Goal: Navigation & Orientation: Find specific page/section

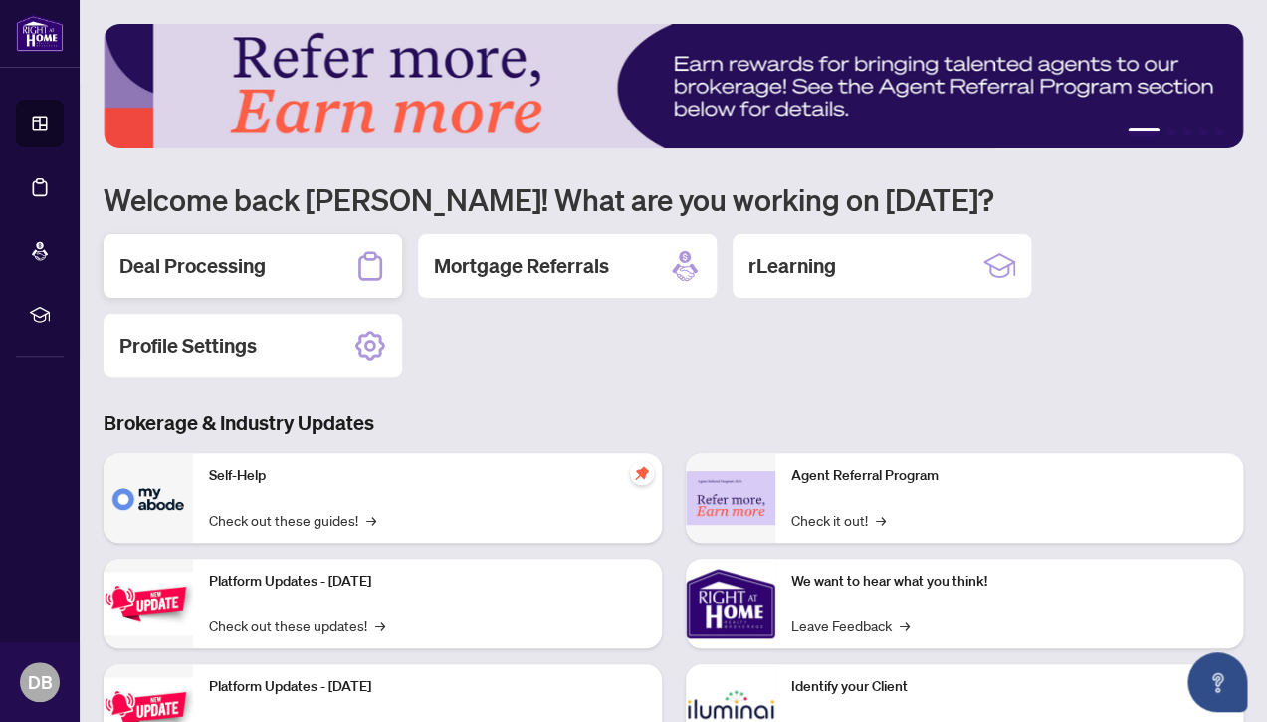
click at [216, 271] on h2 "Deal Processing" at bounding box center [192, 266] width 146 height 28
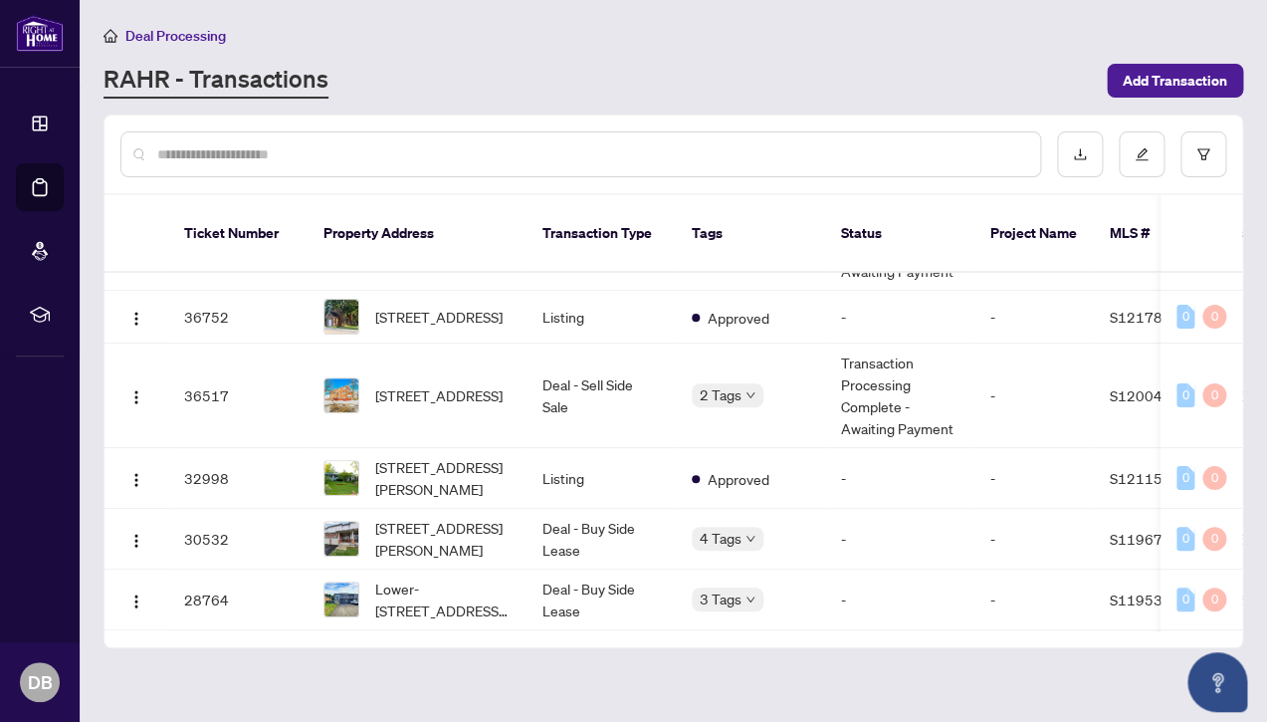
scroll to position [88, 0]
click at [423, 383] on span "[STREET_ADDRESS]" at bounding box center [438, 394] width 127 height 22
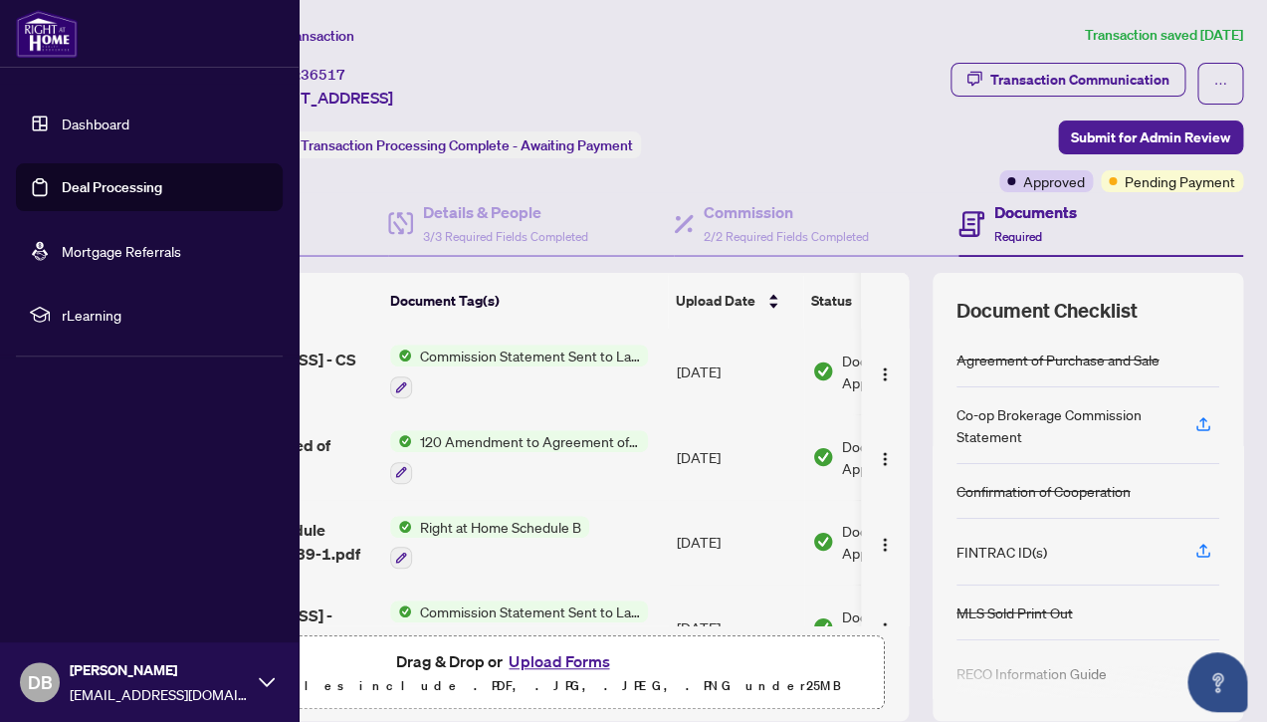
click at [85, 123] on link "Dashboard" at bounding box center [96, 123] width 68 height 18
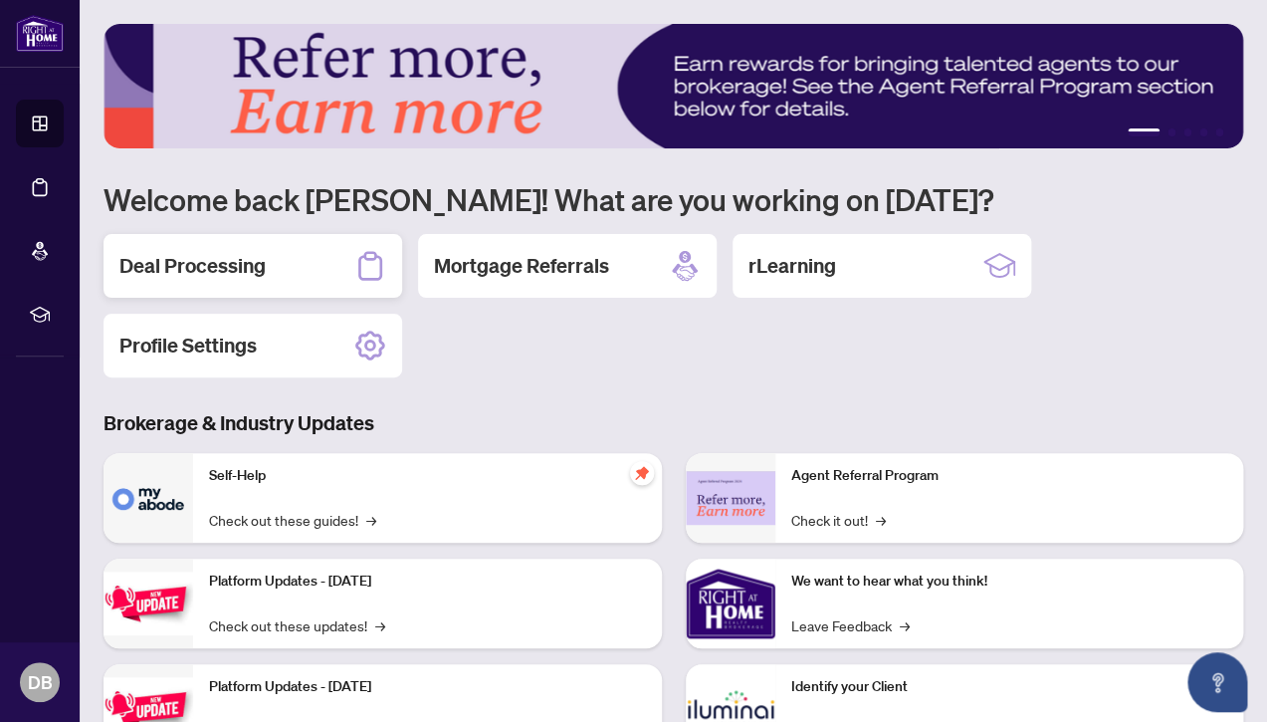
click at [198, 259] on h2 "Deal Processing" at bounding box center [192, 266] width 146 height 28
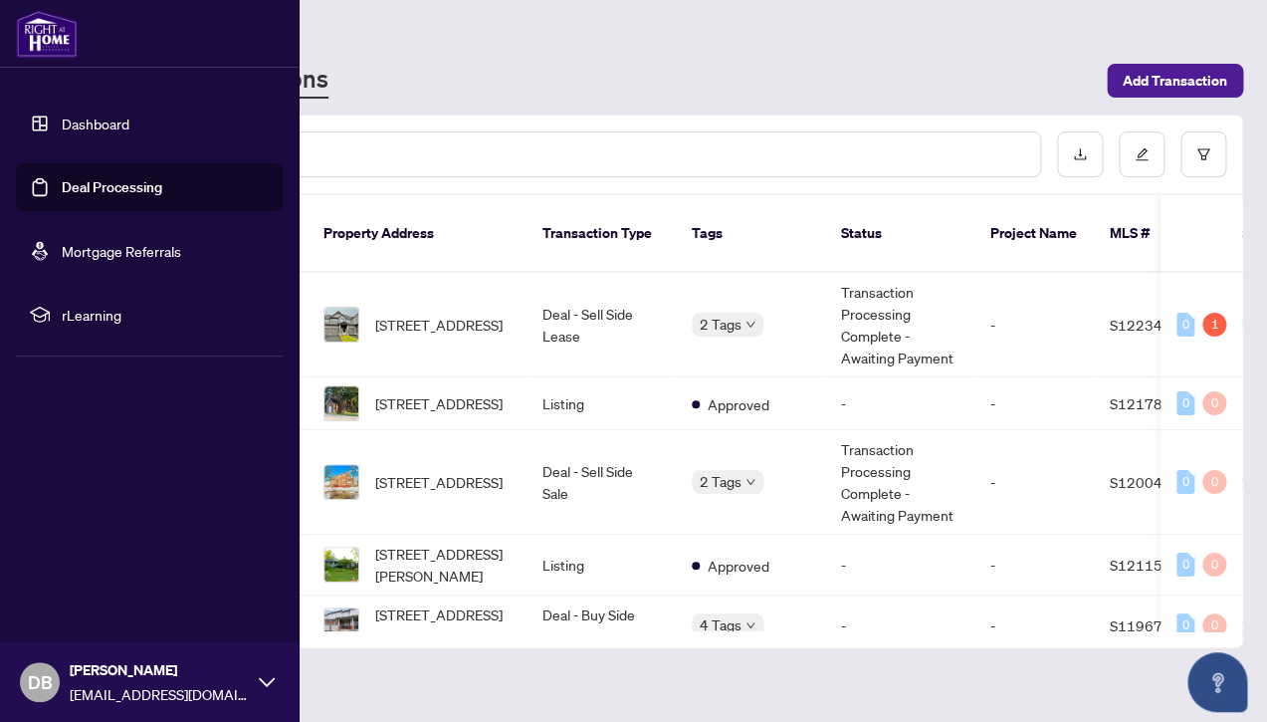
click at [90, 124] on link "Dashboard" at bounding box center [96, 123] width 68 height 18
